Goal: Check status: Check status

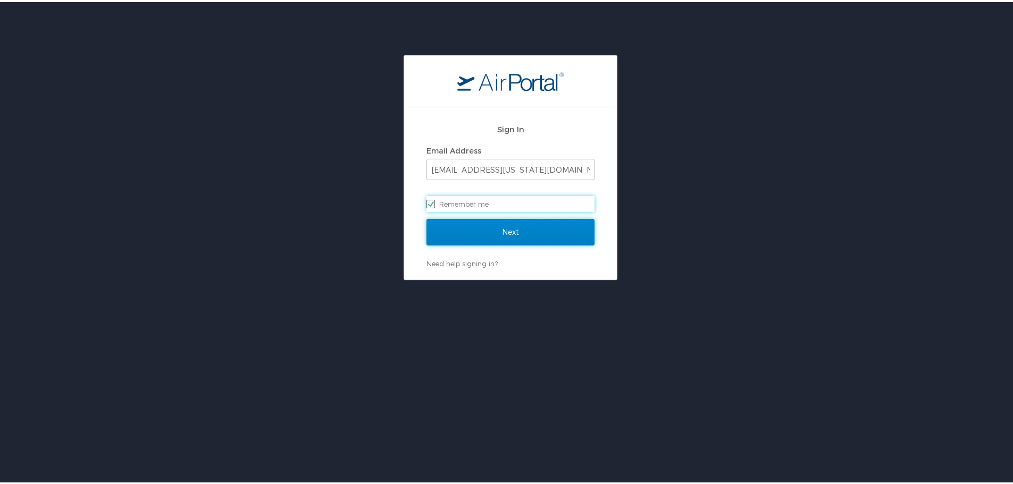
click at [524, 236] on input "Next" at bounding box center [510, 230] width 168 height 27
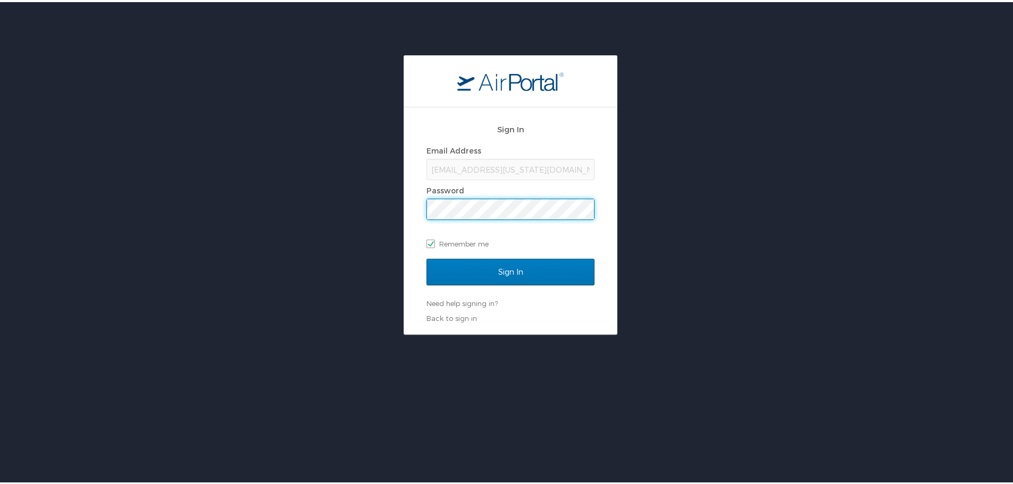
click at [426, 257] on input "Sign In" at bounding box center [510, 270] width 168 height 27
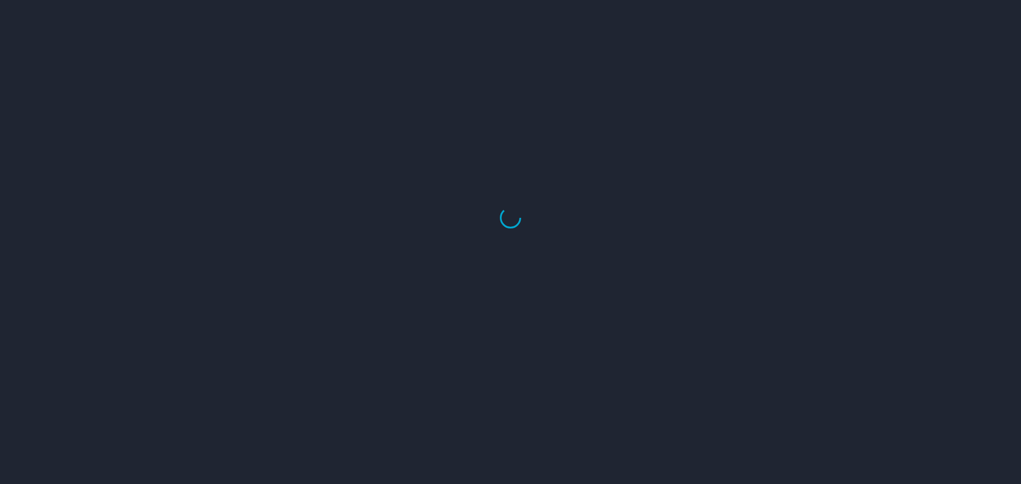
select select "US"
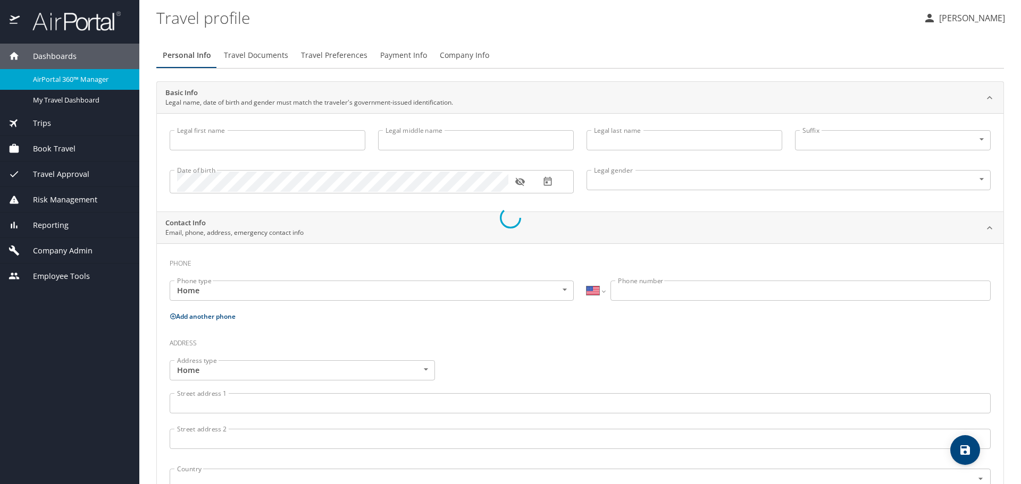
type input "Kelsea"
type input "E"
type input "Bolin"
type input "Female"
select select "US"
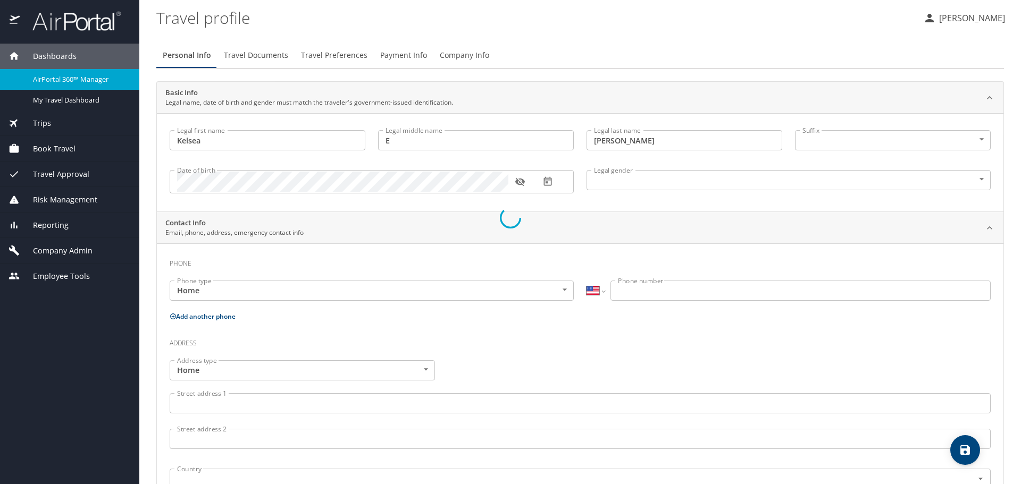
select select "US"
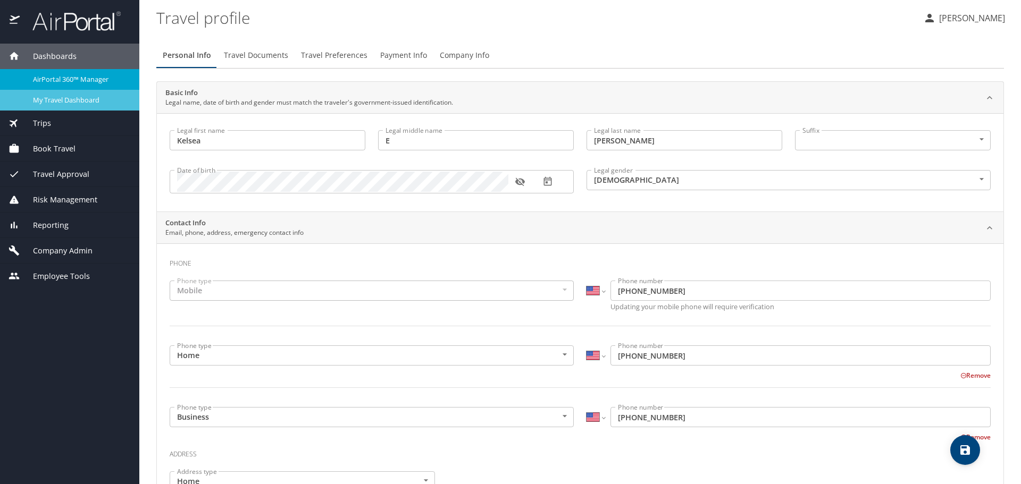
click at [62, 99] on span "My Travel Dashboard" at bounding box center [80, 100] width 94 height 10
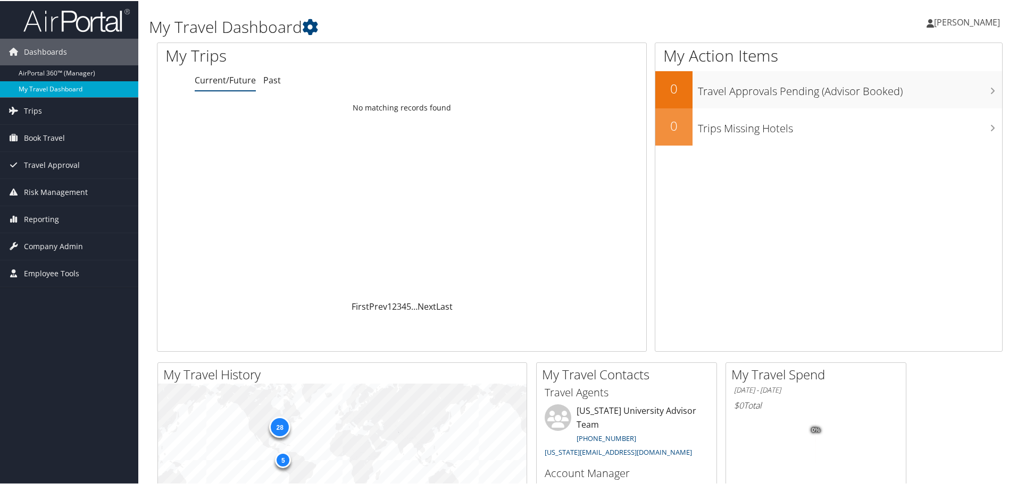
click at [49, 86] on link "My Travel Dashboard" at bounding box center [69, 88] width 138 height 16
click at [45, 65] on link "AirPortal 360™ (Manager)" at bounding box center [69, 72] width 138 height 16
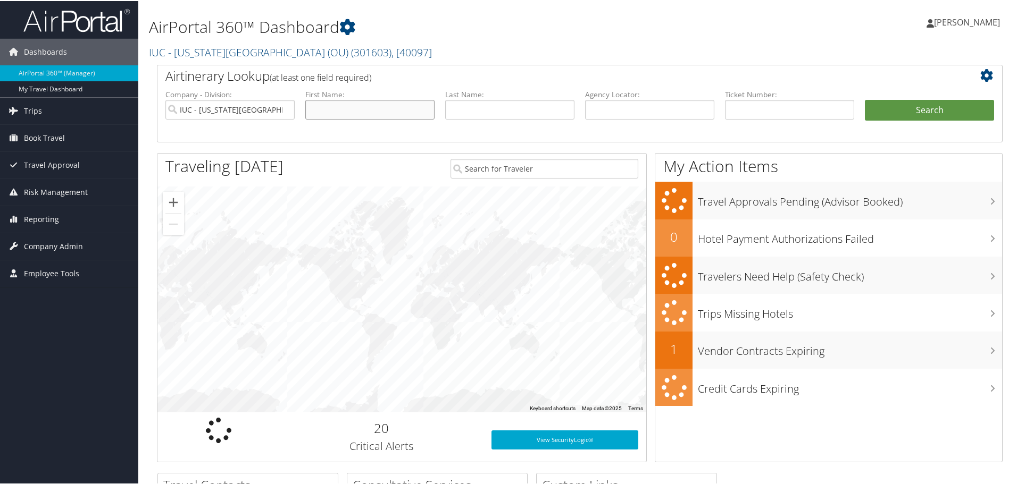
click at [343, 109] on input "text" at bounding box center [369, 109] width 129 height 20
type input "Zakic"
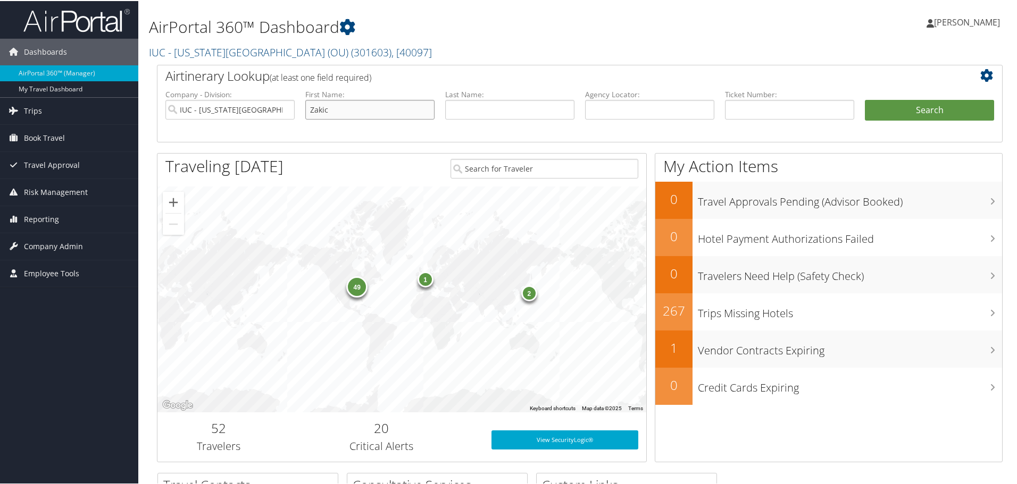
drag, startPoint x: 355, startPoint y: 108, endPoint x: 238, endPoint y: 104, distance: 117.0
click at [238, 104] on ul "Company - Division: IUC - Ohio University (OU) First Name: Zakic Last Name: Age…" at bounding box center [579, 114] width 839 height 53
type input "[PERSON_NAME]"
type input "Zakic"
click at [865, 99] on button "Search" at bounding box center [929, 109] width 129 height 21
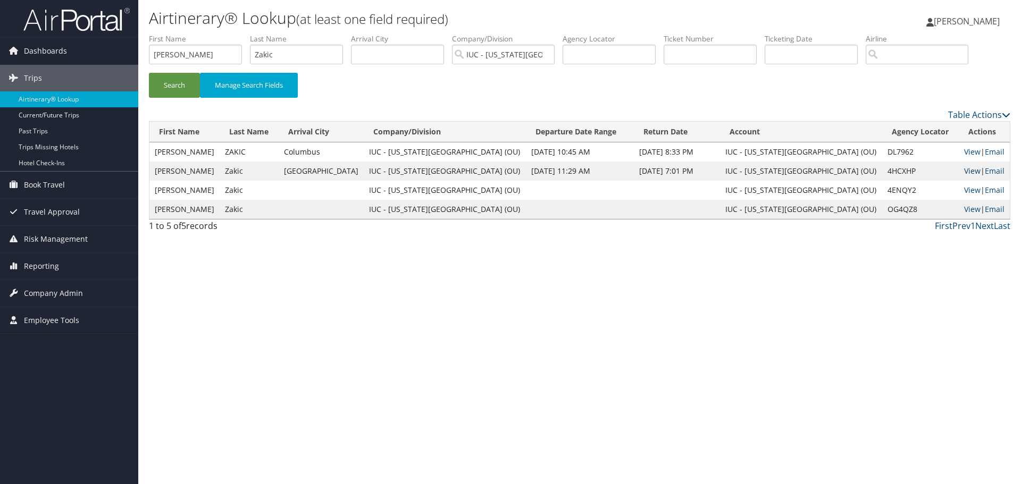
click at [964, 174] on link "View" at bounding box center [972, 171] width 16 height 10
click at [964, 190] on link "View" at bounding box center [972, 190] width 16 height 10
click at [964, 207] on link "View" at bounding box center [972, 209] width 16 height 10
click at [964, 171] on link "View" at bounding box center [972, 171] width 16 height 10
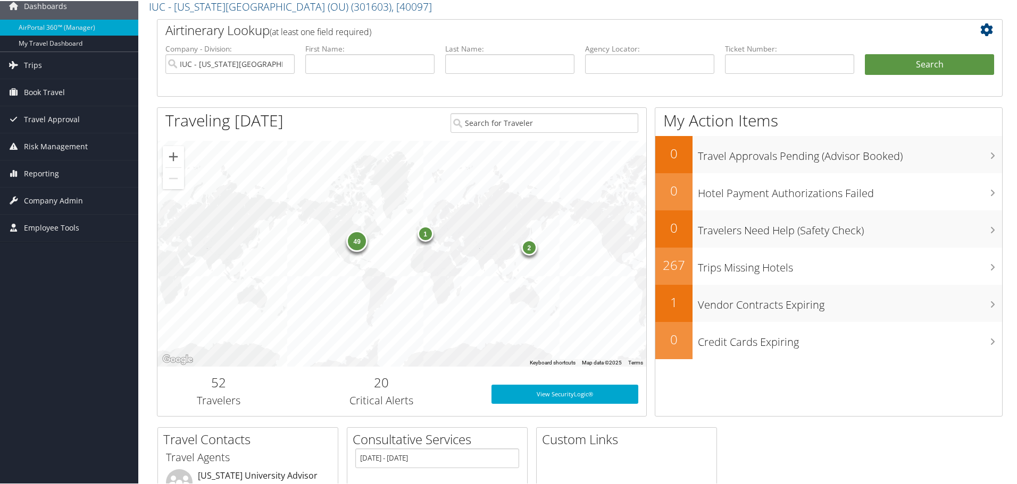
scroll to position [219, 0]
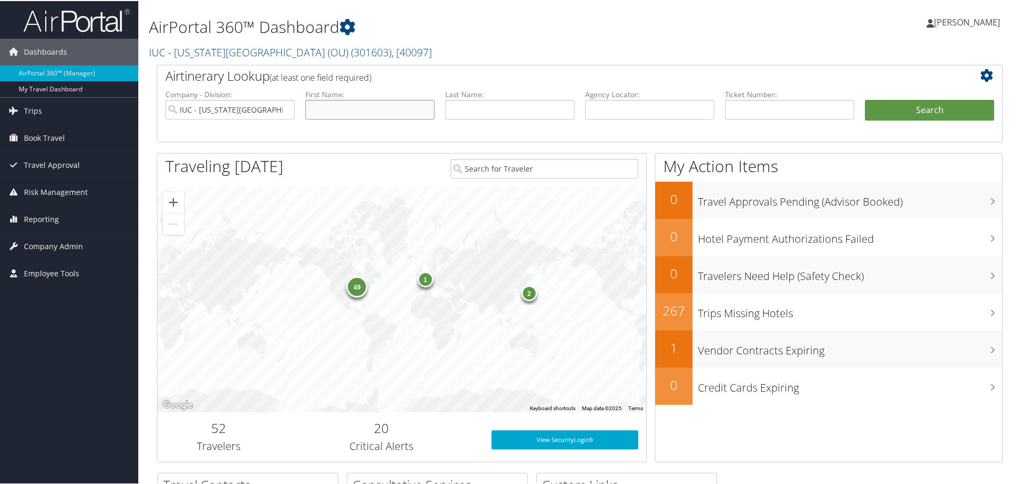
click at [349, 109] on input "text" at bounding box center [369, 109] width 129 height 20
type input "Mirna"
type input "Zakic"
click at [865, 99] on button "Search" at bounding box center [929, 109] width 129 height 21
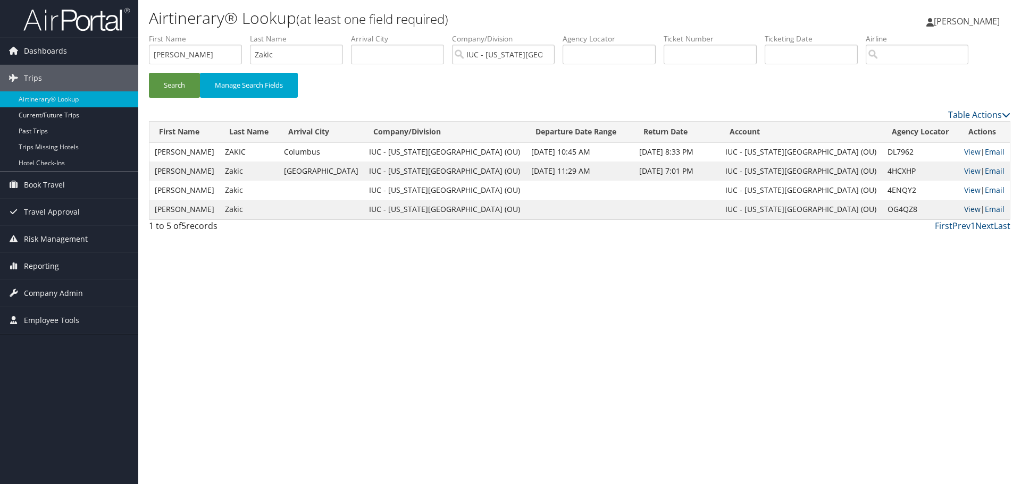
click at [964, 206] on link "View" at bounding box center [972, 209] width 16 height 10
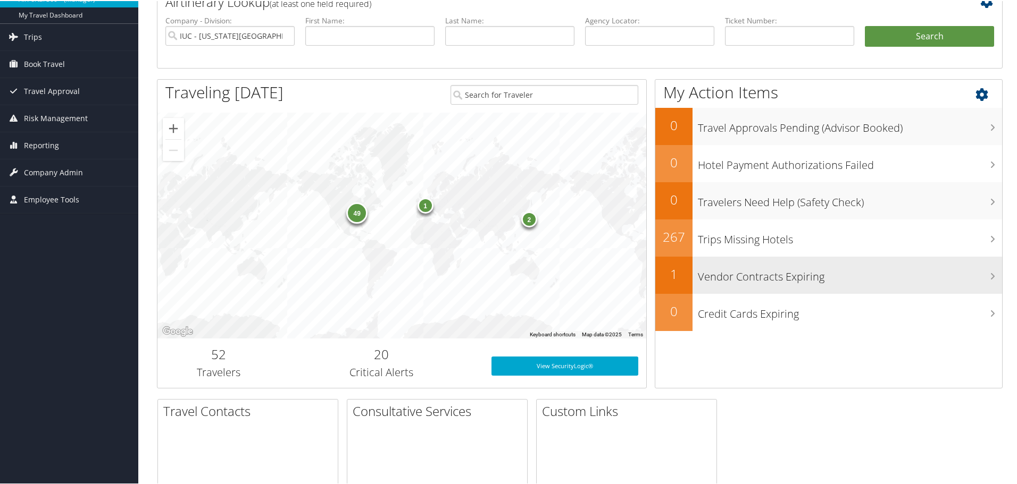
scroll to position [160, 0]
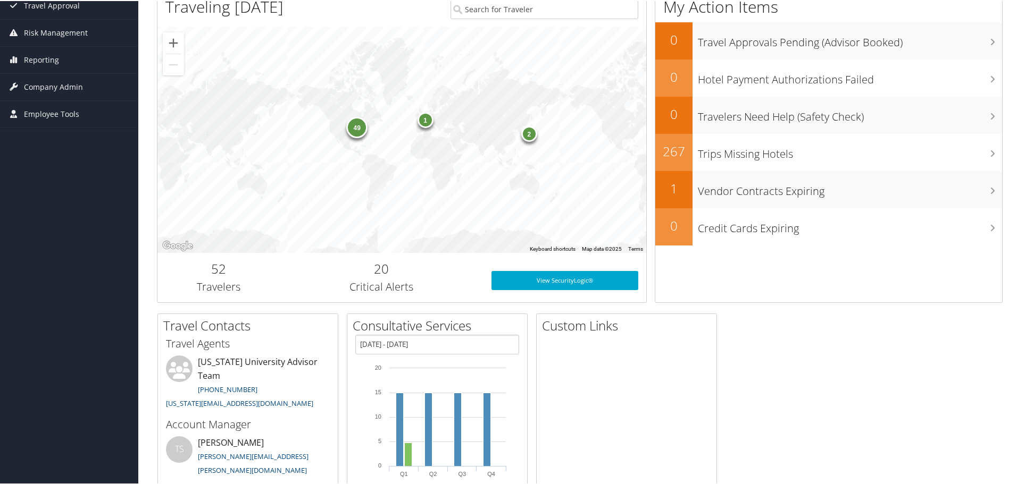
click at [417, 121] on div "1" at bounding box center [425, 119] width 16 height 16
click at [525, 138] on div "2" at bounding box center [529, 133] width 16 height 16
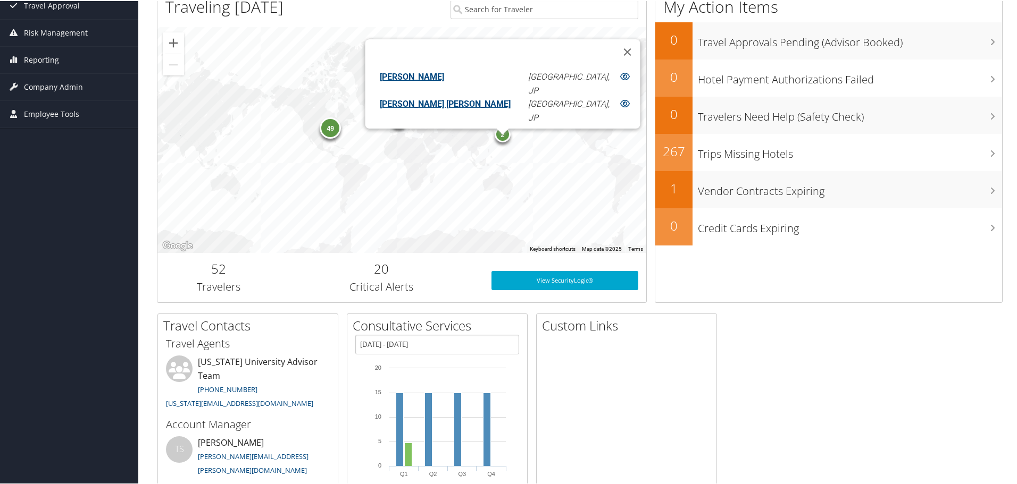
click at [333, 133] on div "49" at bounding box center [330, 126] width 21 height 21
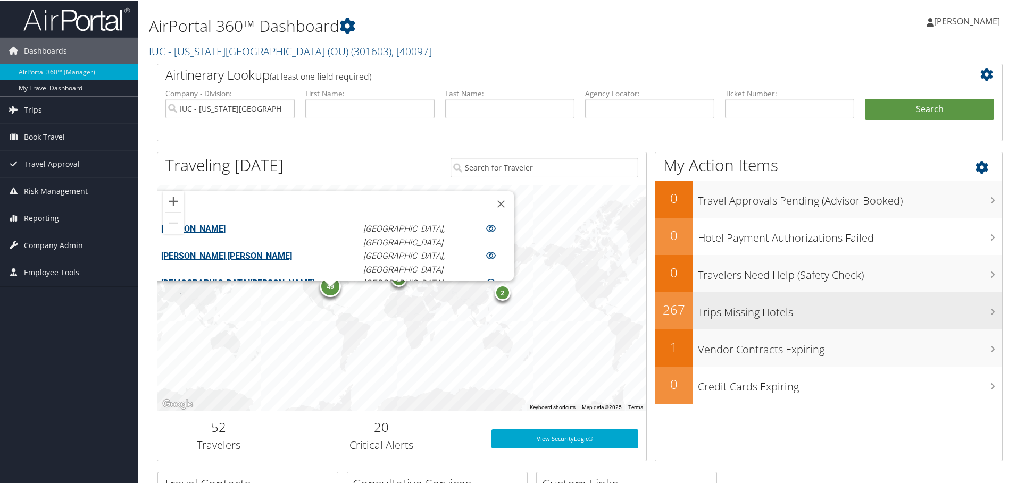
scroll to position [0, 0]
